Goal: Use online tool/utility: Use online tool/utility

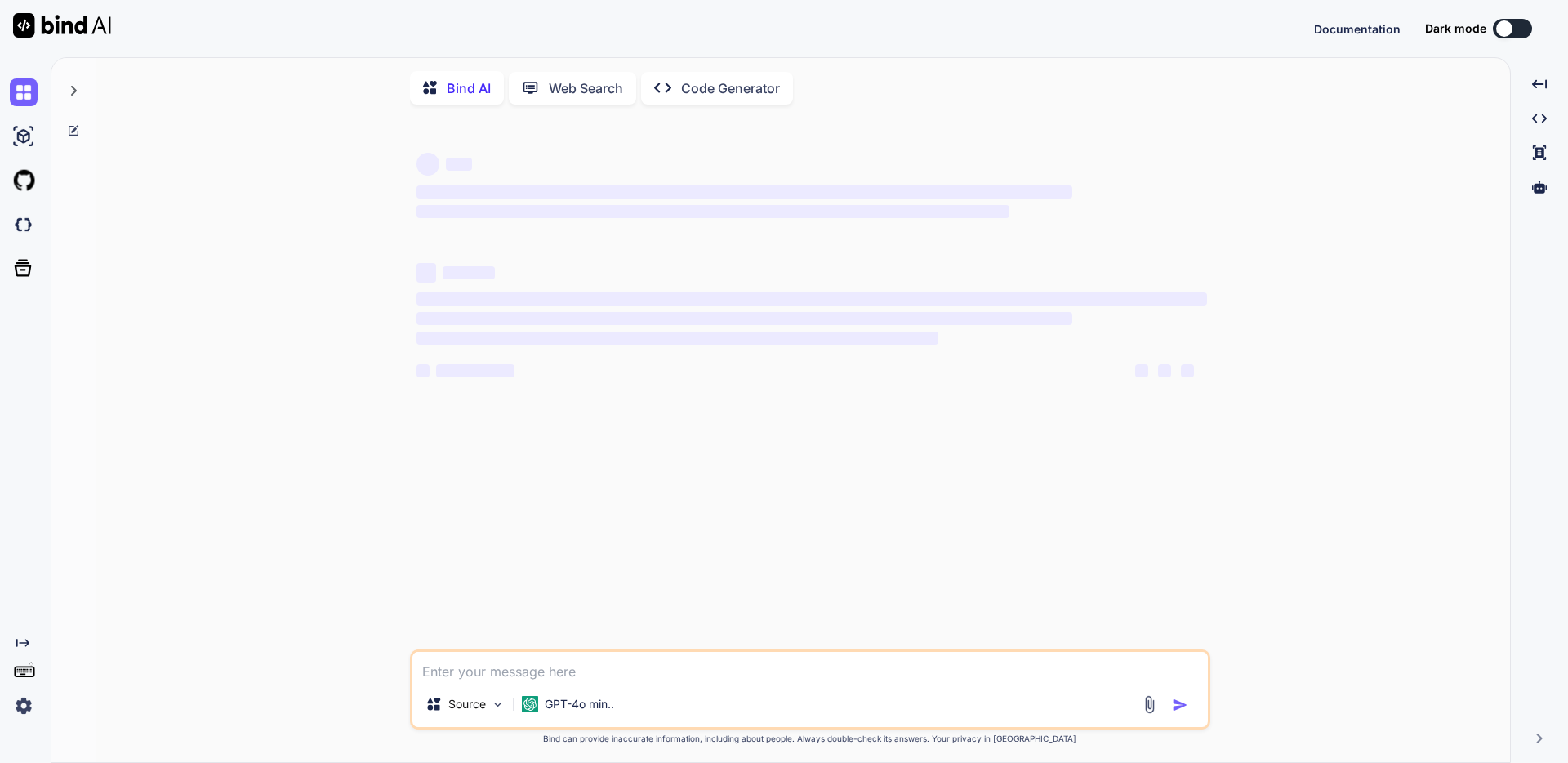
click at [72, 95] on icon at bounding box center [73, 90] width 13 height 13
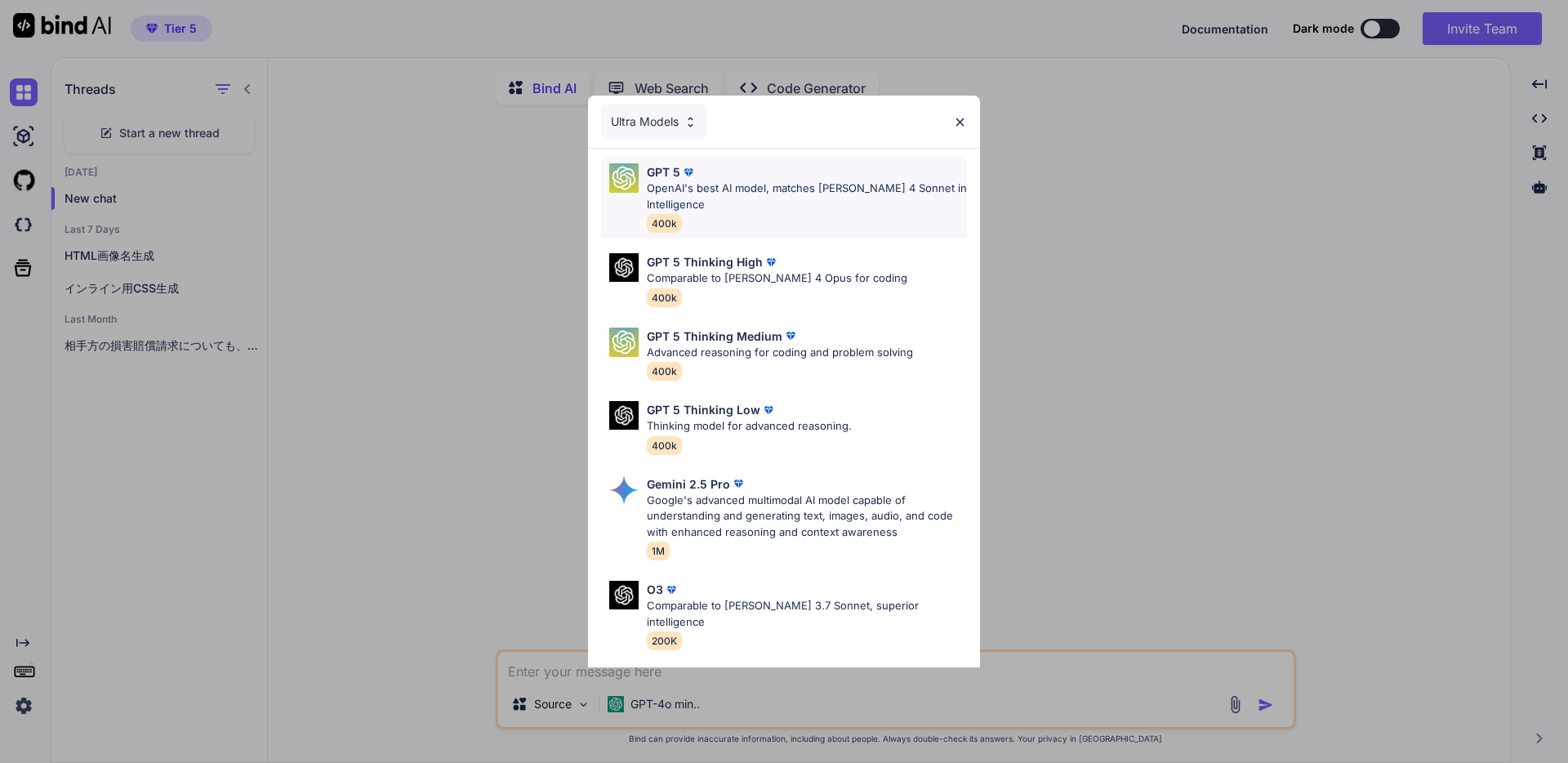
click at [826, 199] on p "OpenAI's best AI model, matches [PERSON_NAME] 4 Sonnet in Intelligence" at bounding box center [807, 196] width 320 height 32
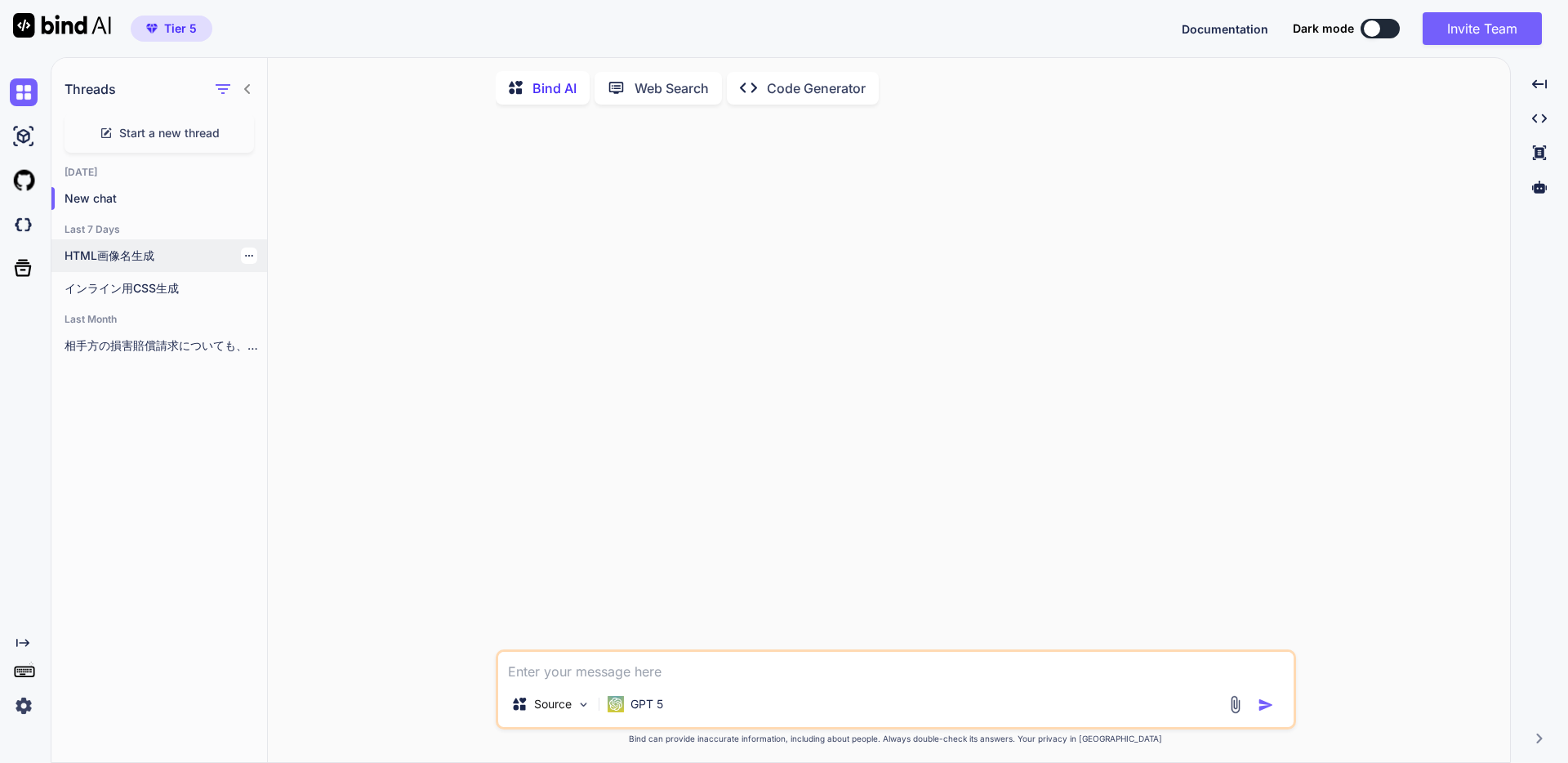
click at [189, 257] on p "HTML画像名生成" at bounding box center [165, 255] width 202 height 16
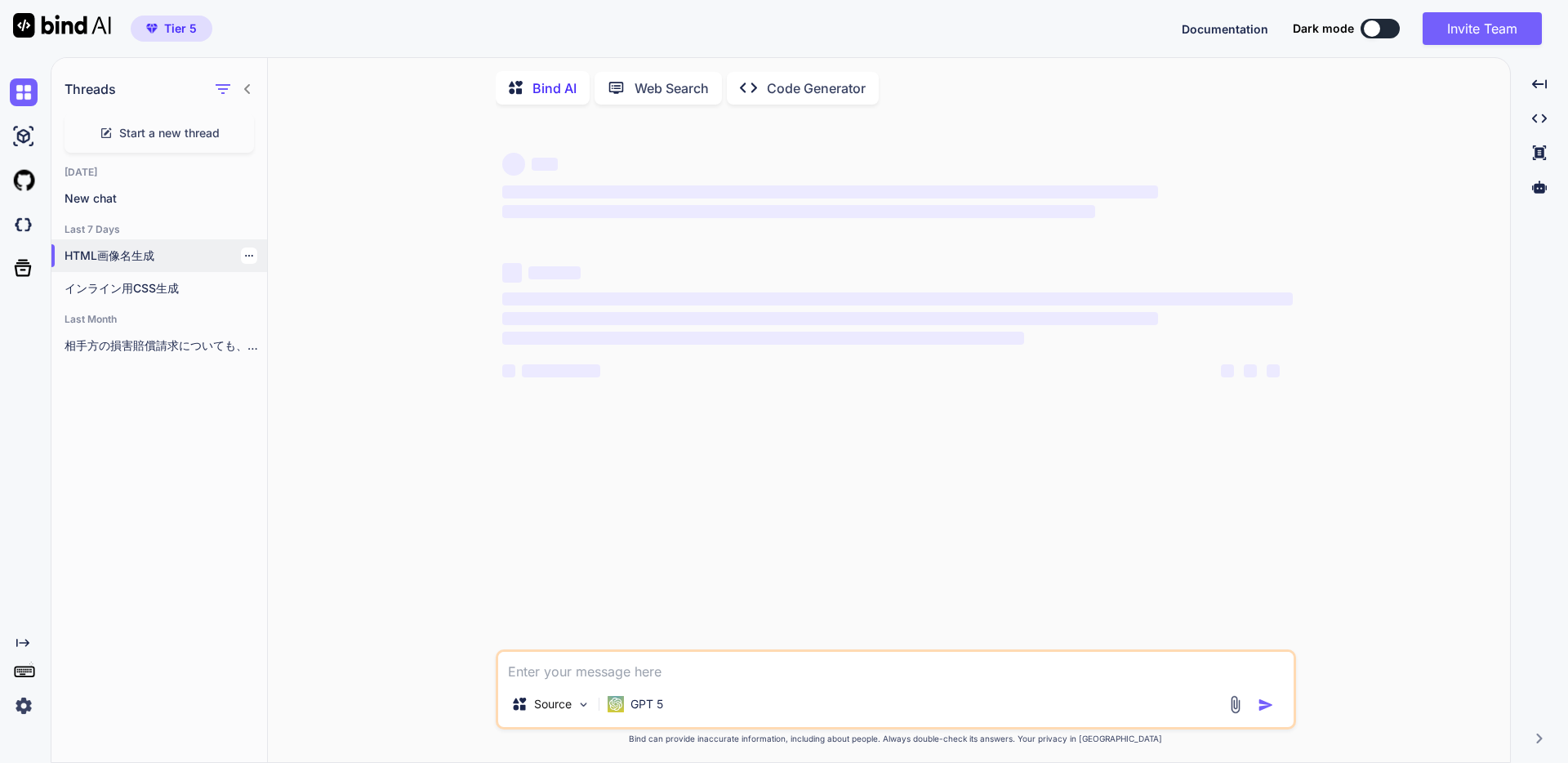
type textarea "x"
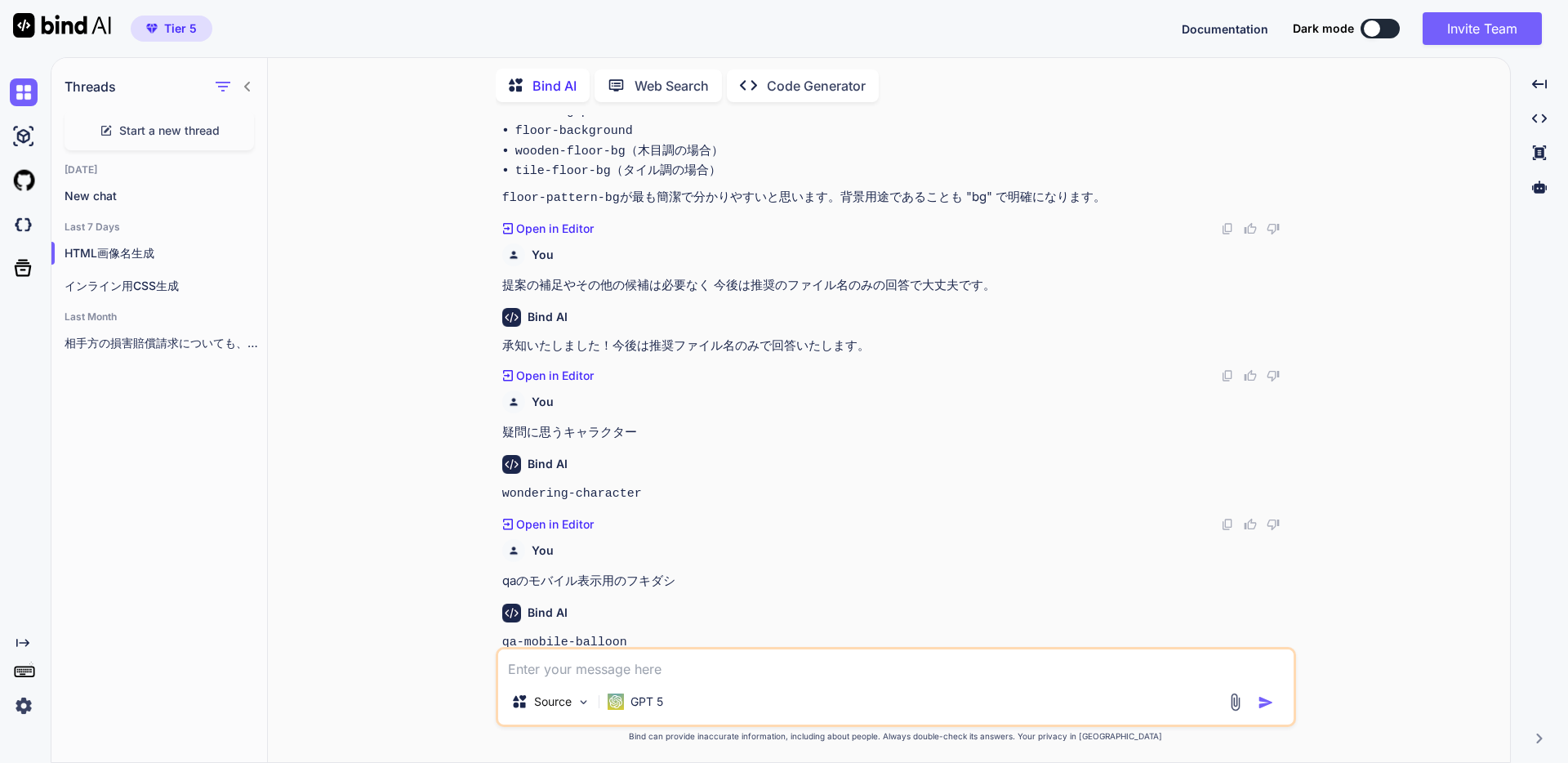
scroll to position [642, 0]
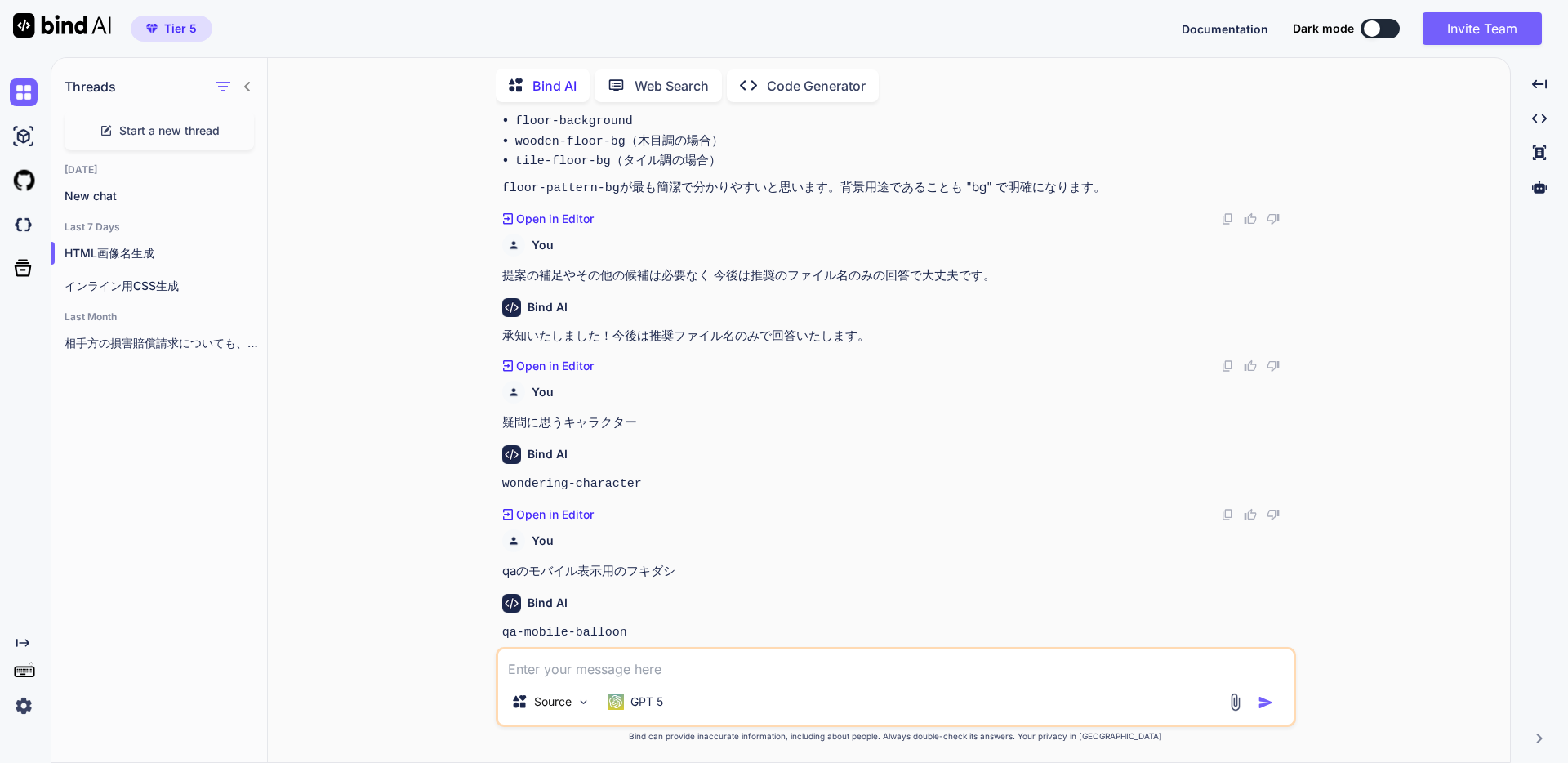
click at [673, 670] on textarea at bounding box center [896, 664] width 796 height 29
paste textarea "脚立に登った猫"
type textarea "脚立に登った猫"
type textarea "x"
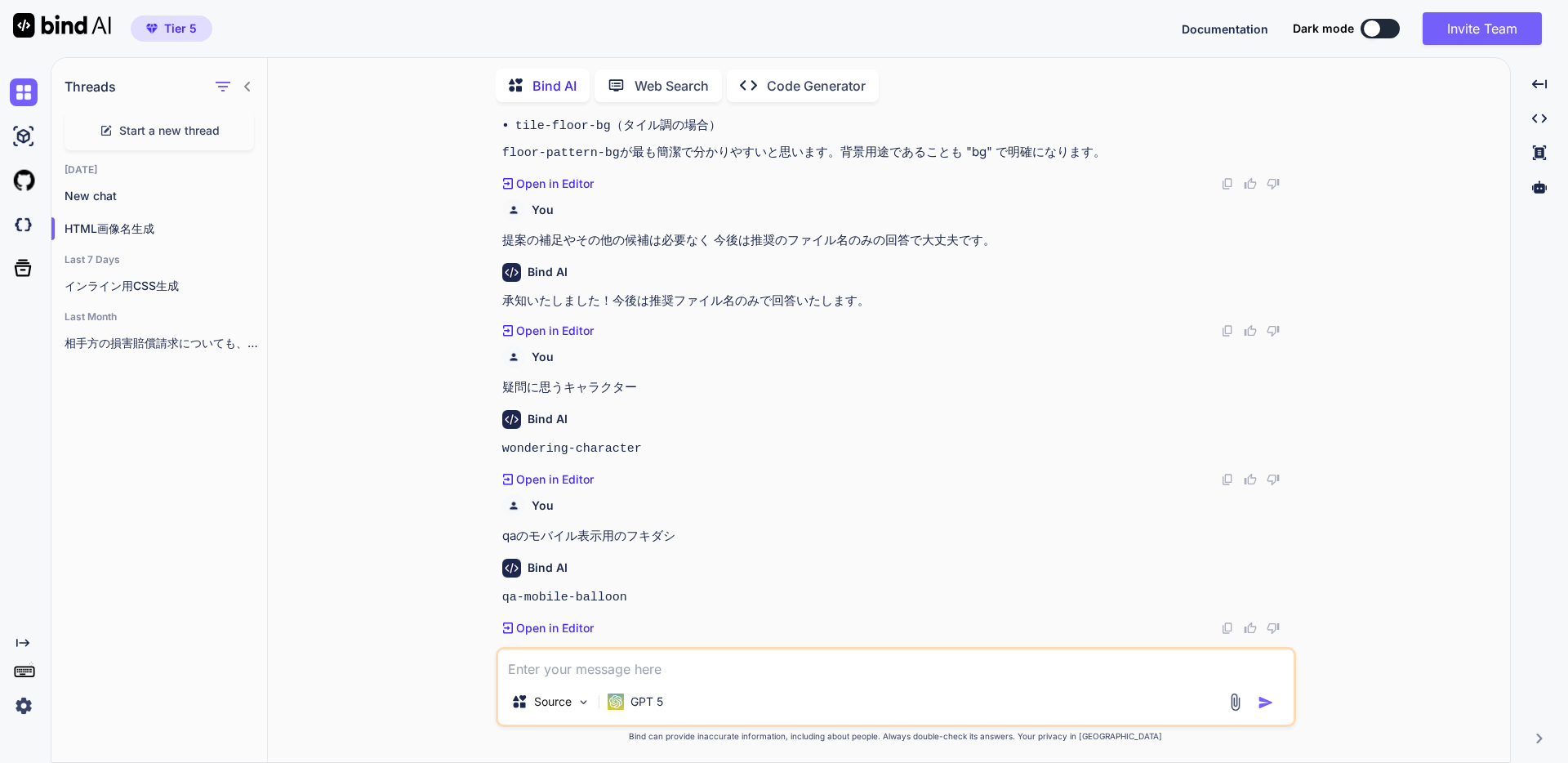
scroll to position [789, 0]
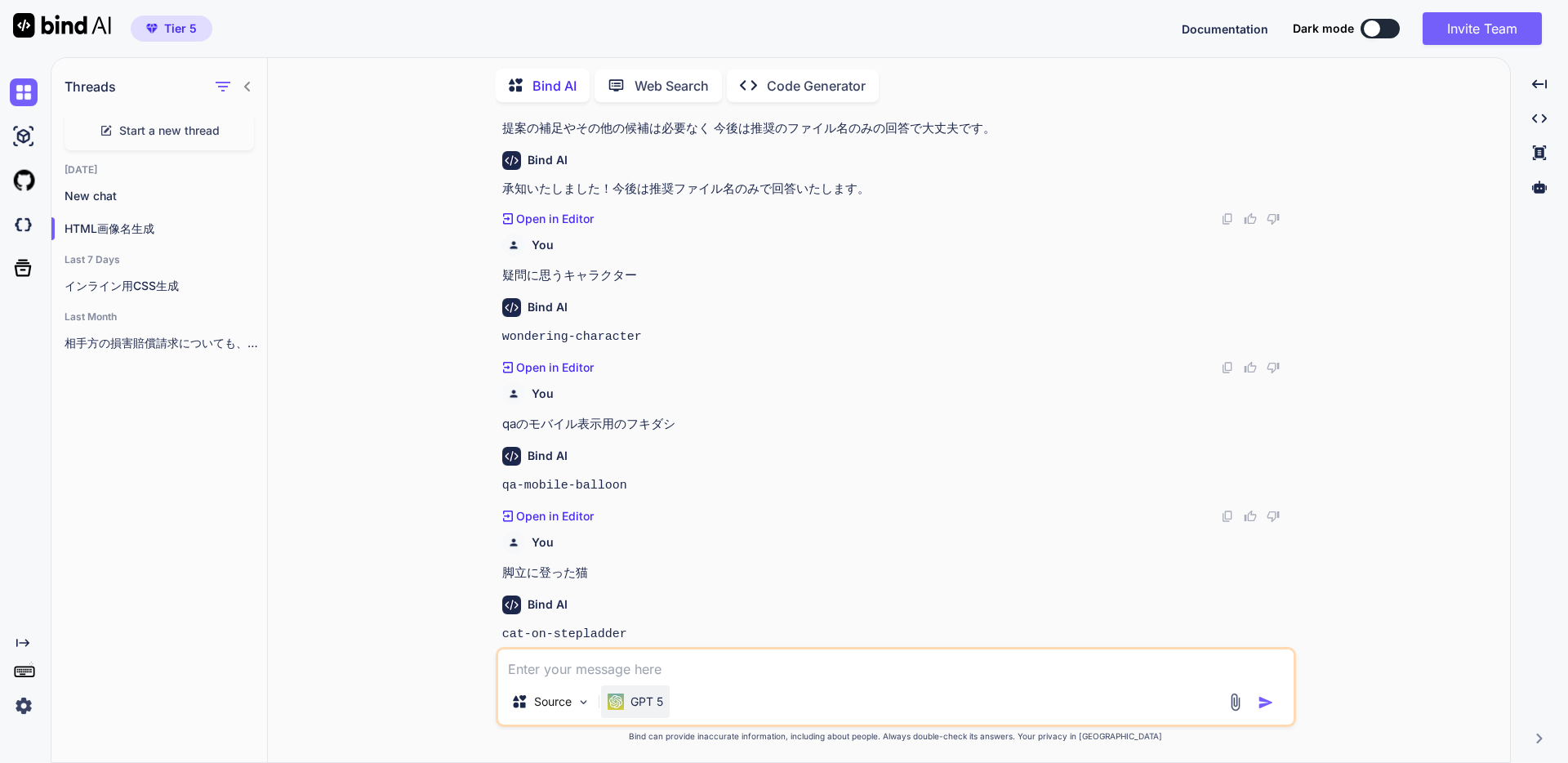
click at [657, 707] on p "GPT 5" at bounding box center [647, 701] width 33 height 16
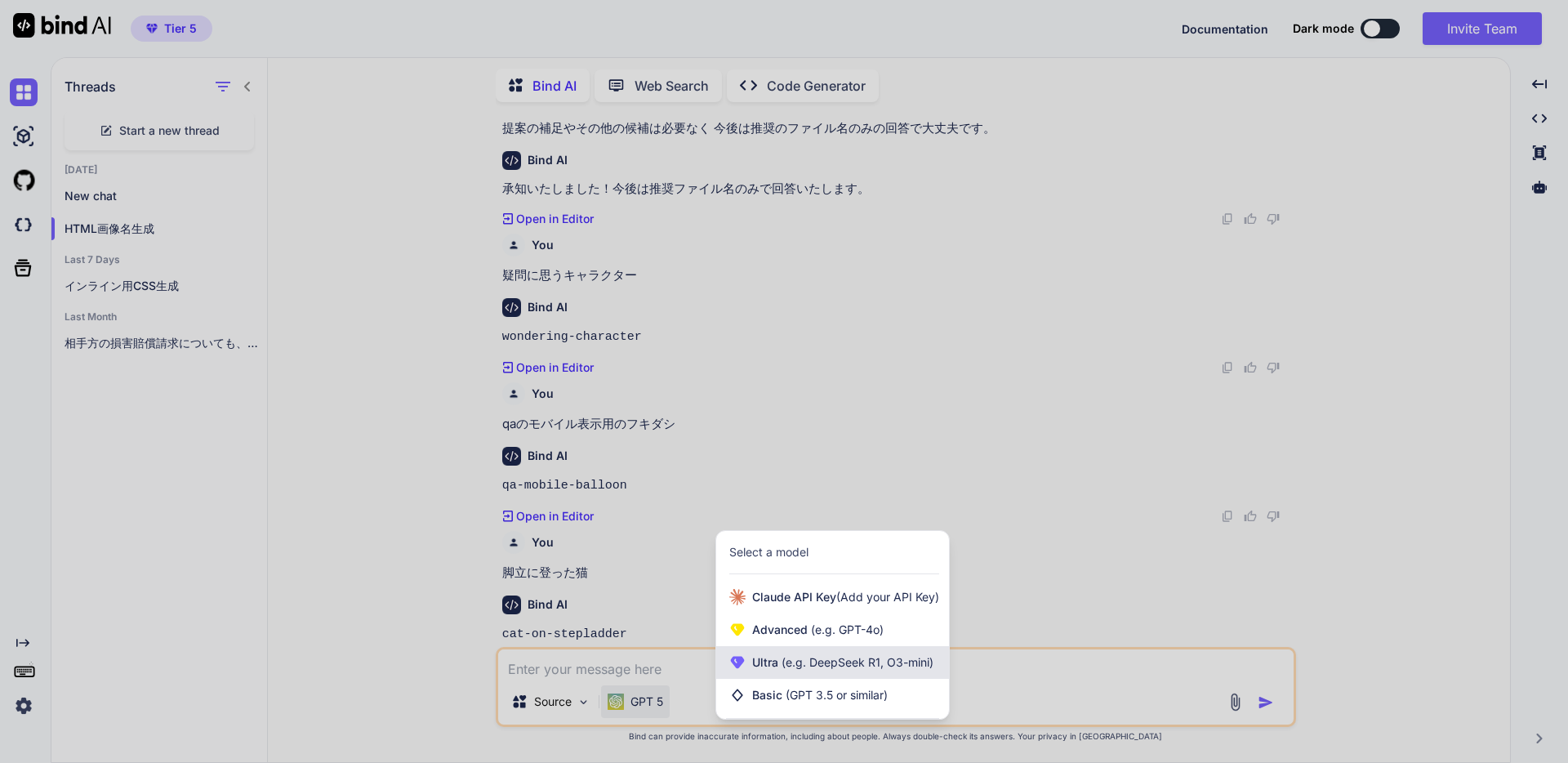
click at [790, 674] on div "Ultra (e.g. DeepSeek R1, O3-mini)" at bounding box center [833, 663] width 233 height 33
type textarea "x"
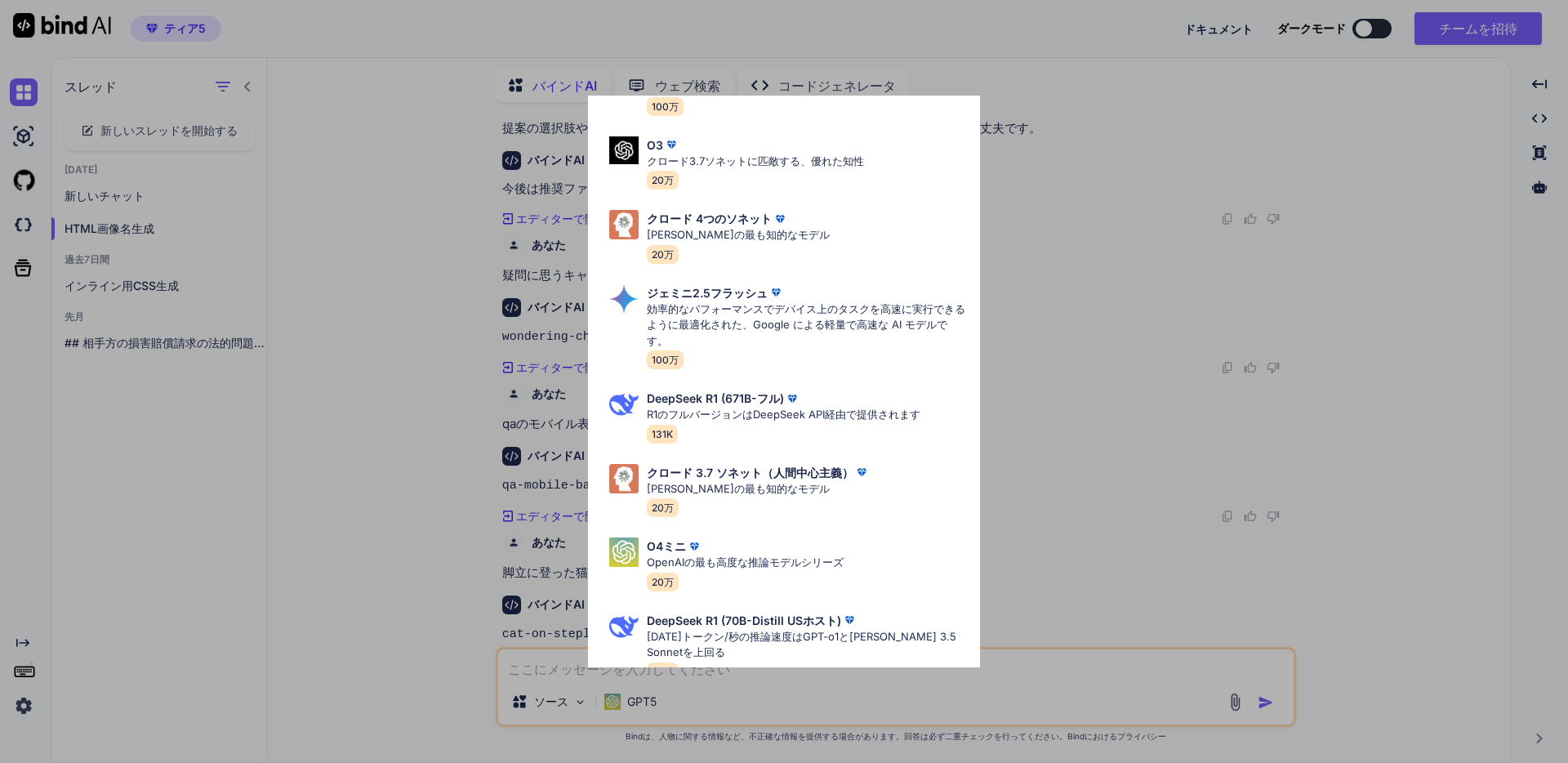
scroll to position [432, 0]
click at [1056, 256] on div "ウルトラモデルズ GPT5 OpenAIの最高のAIモデル、知能でクロード4ソネットに匹敵 40万 GPT 5 高い思考 コーディングに関しては[PERSON…" at bounding box center [784, 382] width 1568 height 763
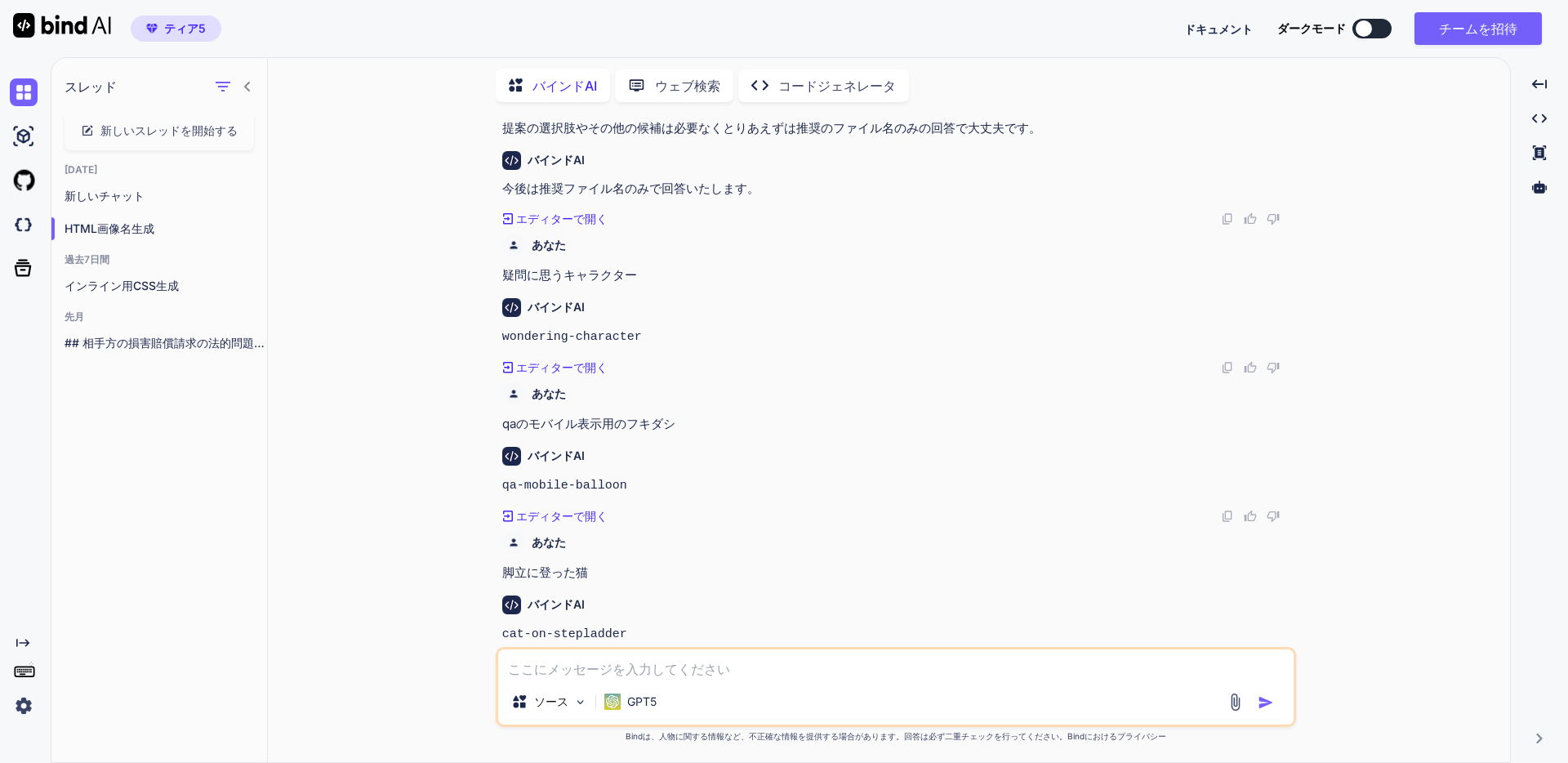
click at [608, 628] on code "cat-on-stepladder" at bounding box center [565, 634] width 125 height 14
click at [609, 628] on code "cat-on-stepladder" at bounding box center [565, 634] width 125 height 14
copy div "cat-on-stepladder Created with Pixso."
